Goal: Task Accomplishment & Management: Complete application form

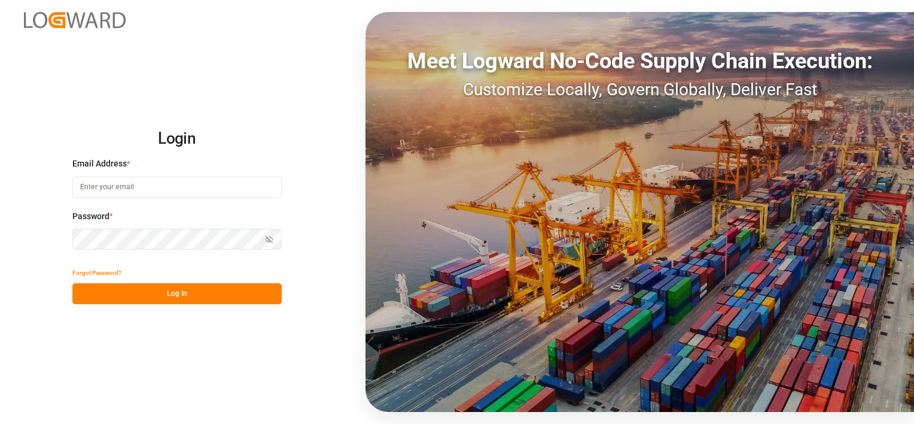
click at [222, 181] on input at bounding box center [176, 187] width 209 height 21
type input "[PERSON_NAME][EMAIL_ADDRESS][PERSON_NAME][PERSON_NAME][DOMAIN_NAME]"
click at [141, 285] on button "Log In" at bounding box center [176, 293] width 209 height 21
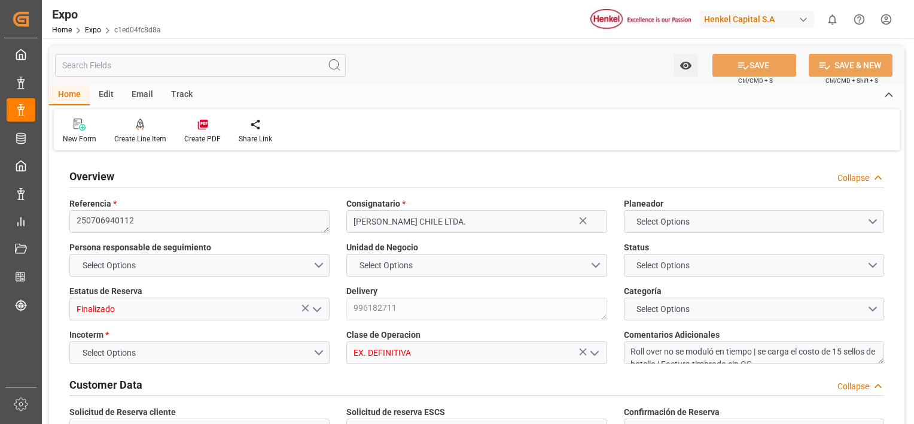
type input "3577.62"
type input "6161.205"
type input "10"
type input "9687552"
type input "9947158"
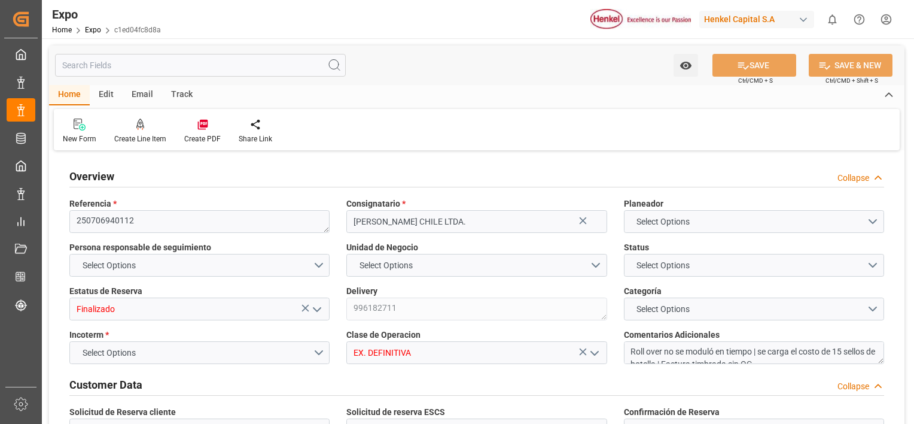
type input "9687552"
type input "MXZLO"
type input "CLSAI"
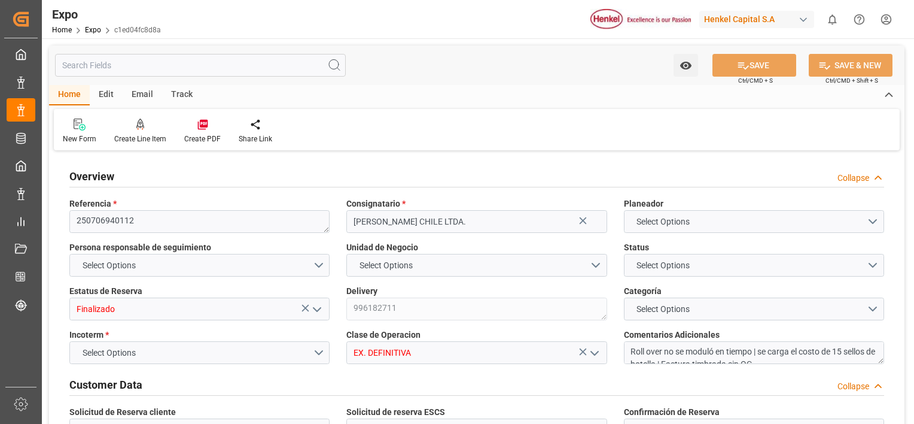
type input "9687552"
type input "[DATE]"
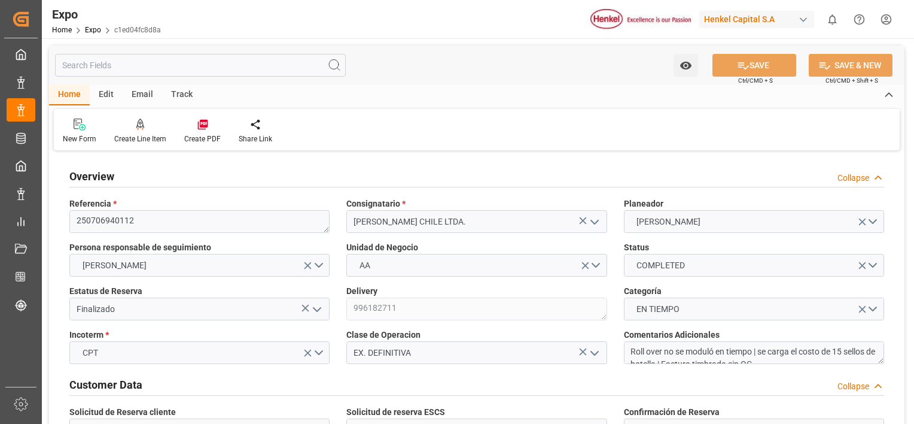
type input "[DATE]"
type input "[DATE] 00:00"
type input "[DATE]"
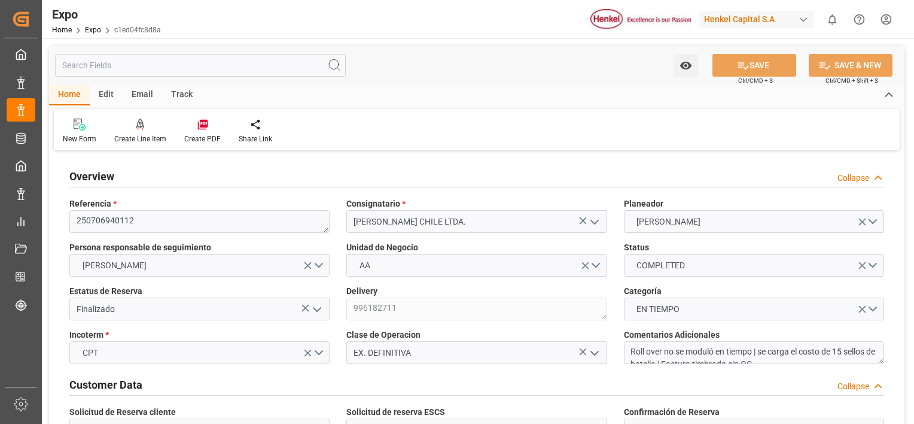
type input "[DATE] 12:17"
type input "[DATE]"
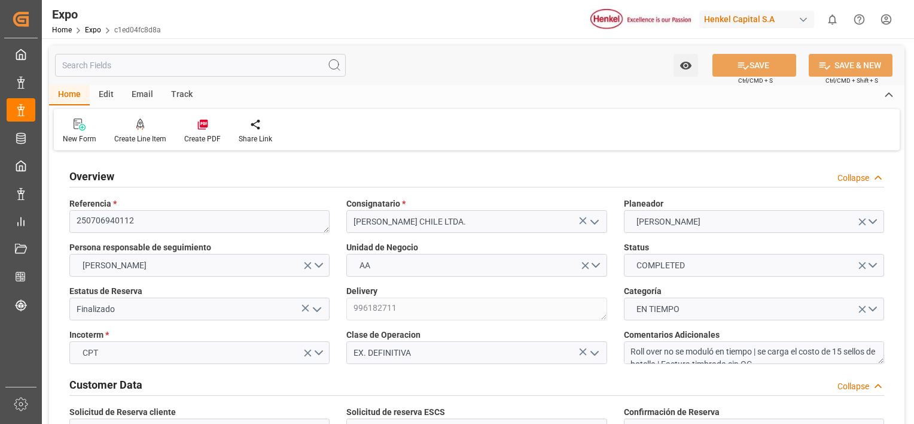
type input "[DATE]"
type input "[DATE] 06:00"
type input "[DATE] 00:00"
type input "[DATE] 12:00"
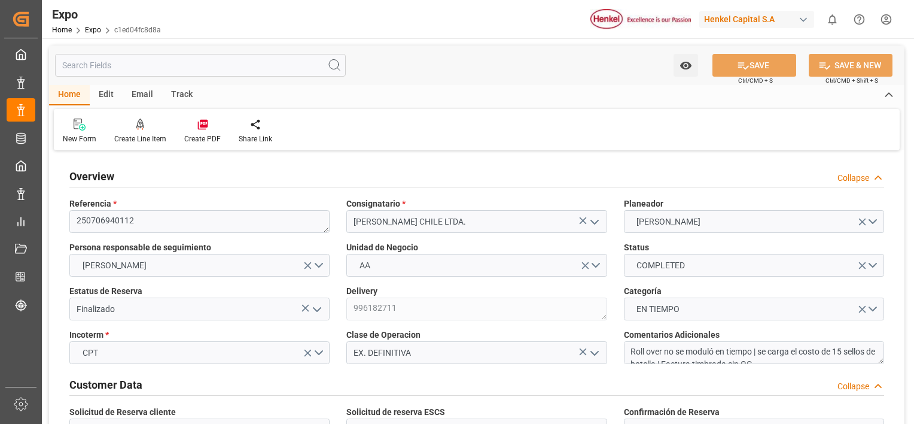
type input "[DATE] 00:00"
type input "[DATE] 12:06"
type input "[DATE] 14:45"
type input "[DATE] 05:16"
type input "[DATE] 17:00"
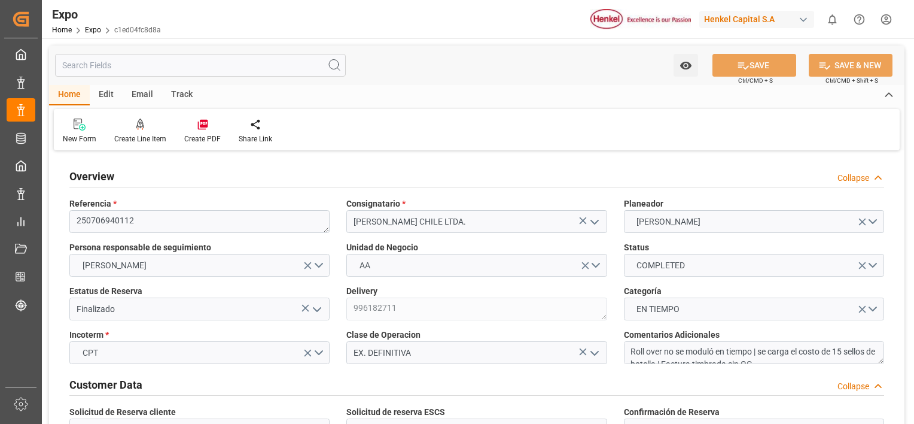
type input "[DATE] 18:14"
type input "[DATE] 12:00"
type input "[DATE] 11:28"
type input "[DATE] 02:41"
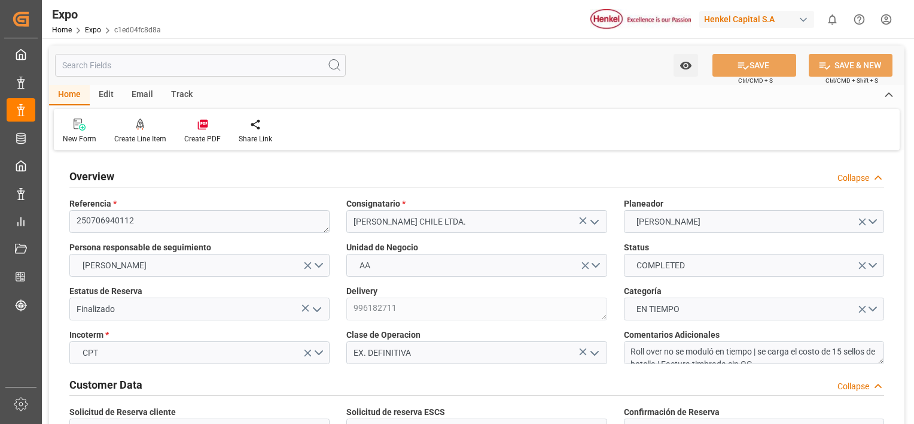
click at [343, 371] on div "Customer Data Collapse" at bounding box center [477, 385] width 832 height 34
click at [867, 182] on div "Collapse" at bounding box center [854, 178] width 32 height 13
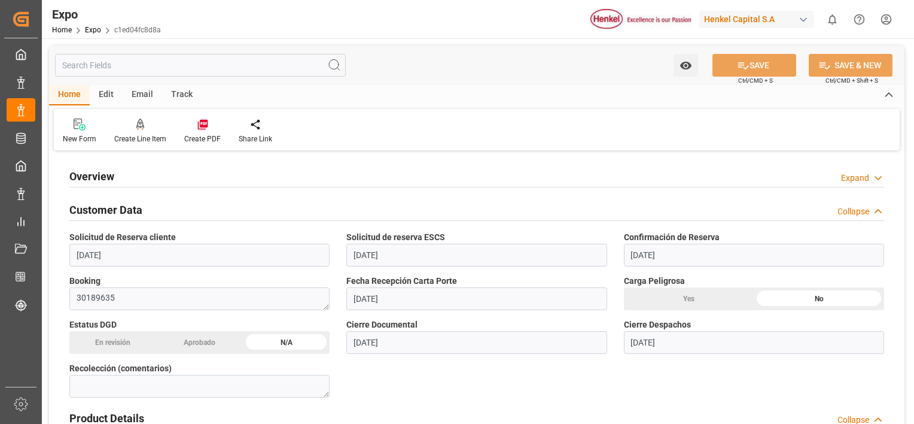
click at [862, 208] on div "Collapse" at bounding box center [854, 211] width 32 height 13
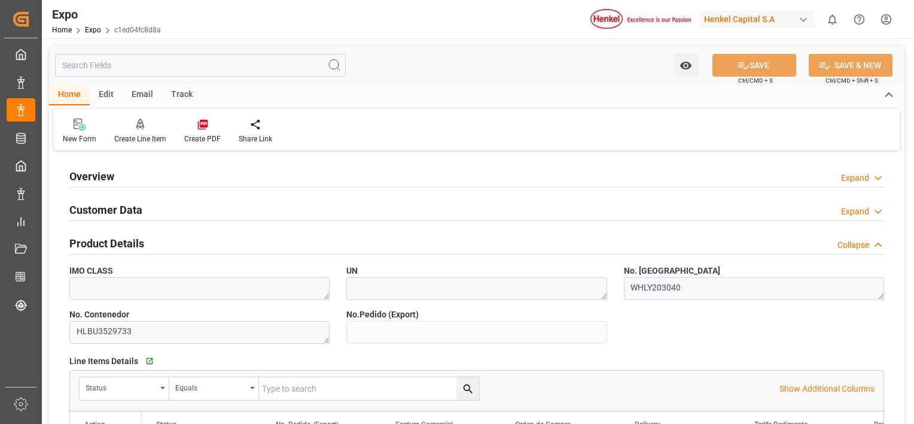
drag, startPoint x: 853, startPoint y: 240, endPoint x: 853, endPoint y: 269, distance: 29.3
click at [853, 241] on div "Collapse" at bounding box center [854, 245] width 32 height 13
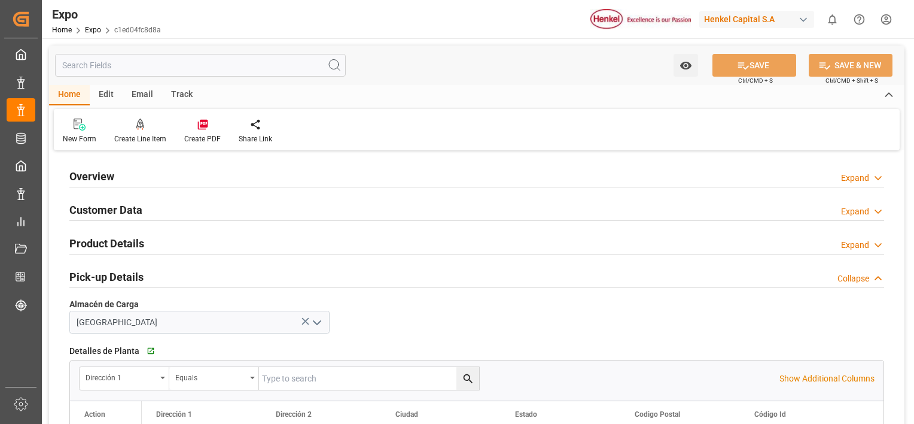
click at [855, 273] on div "Collapse" at bounding box center [854, 278] width 32 height 13
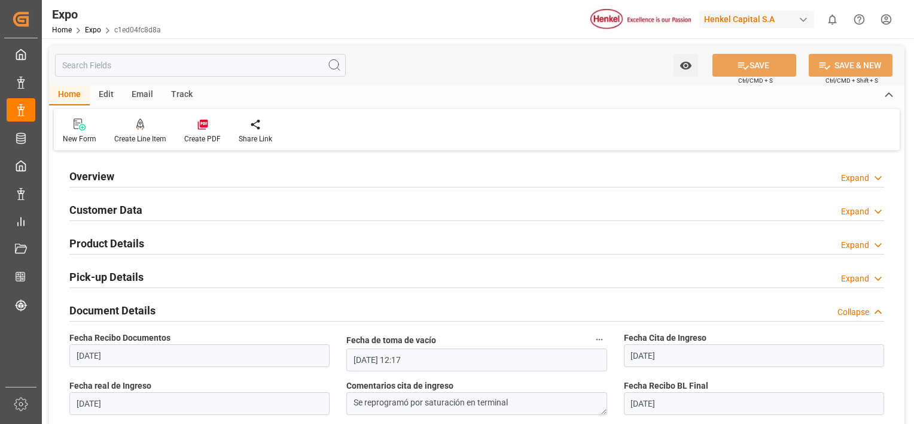
click at [853, 311] on div "Collapse" at bounding box center [854, 312] width 32 height 13
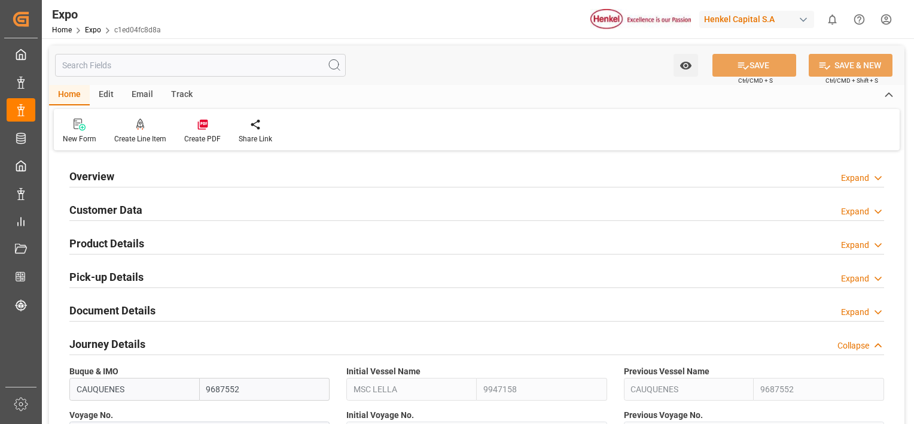
click at [856, 329] on div "Journey Details Collapse" at bounding box center [477, 344] width 832 height 34
click at [856, 340] on div "Collapse" at bounding box center [854, 345] width 32 height 13
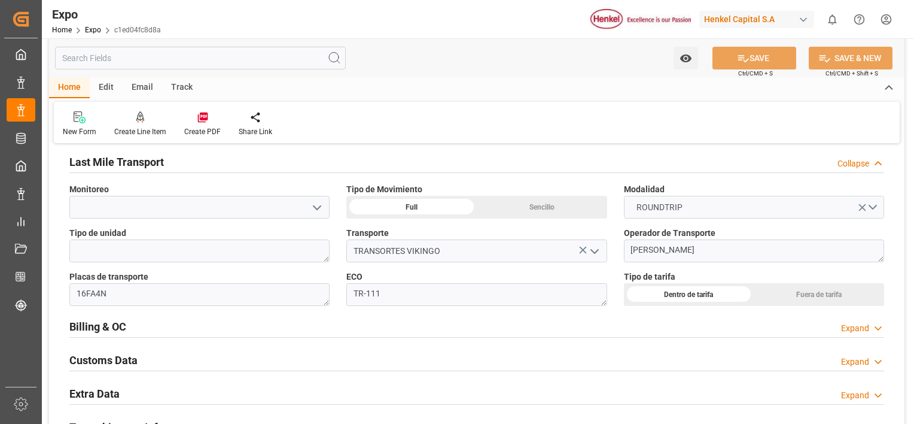
scroll to position [191, 0]
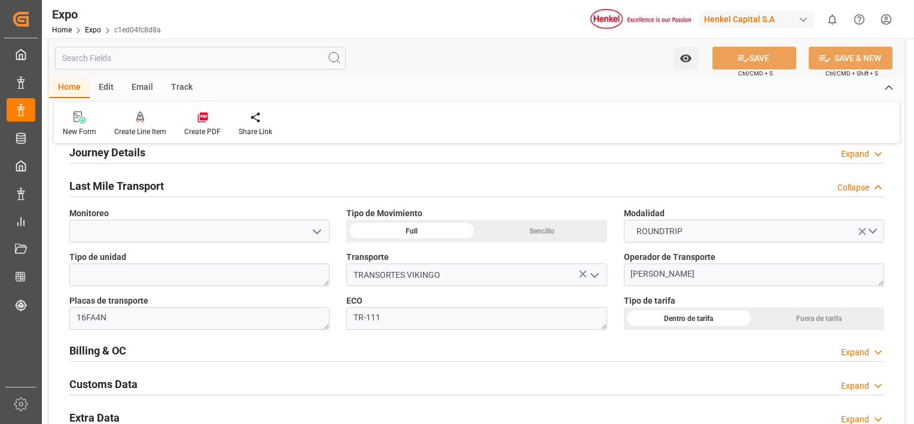
click at [873, 188] on icon at bounding box center [878, 187] width 12 height 13
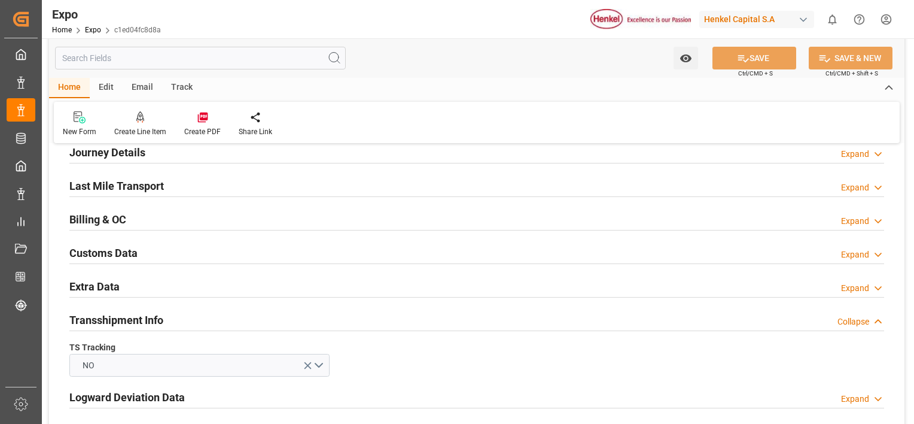
click at [855, 221] on div "Expand" at bounding box center [855, 221] width 28 height 13
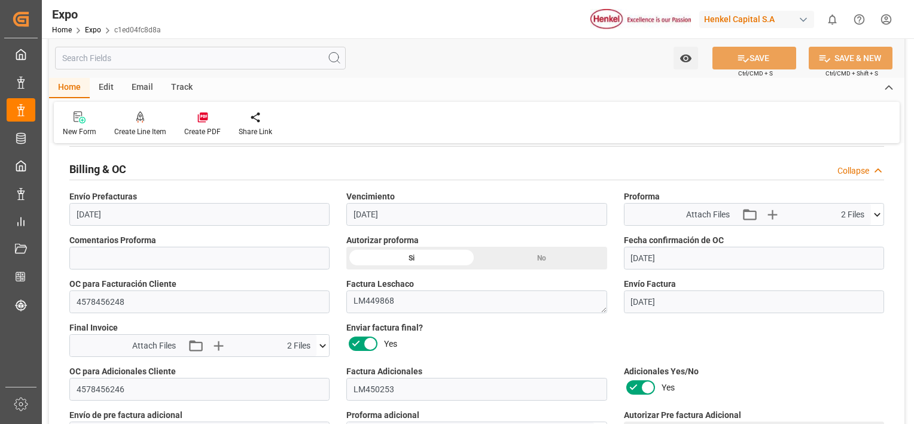
scroll to position [263, 0]
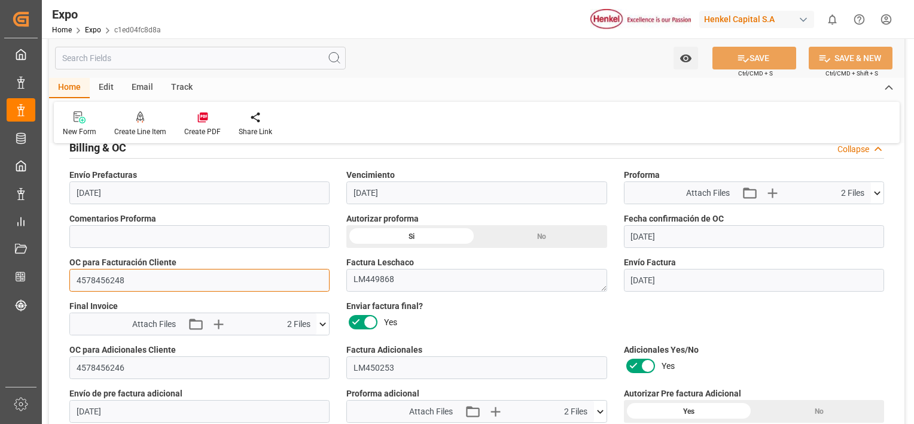
drag, startPoint x: 129, startPoint y: 280, endPoint x: 74, endPoint y: 278, distance: 54.5
click at [74, 278] on input "4578456248" at bounding box center [199, 280] width 260 height 23
